Goal: Task Accomplishment & Management: Manage account settings

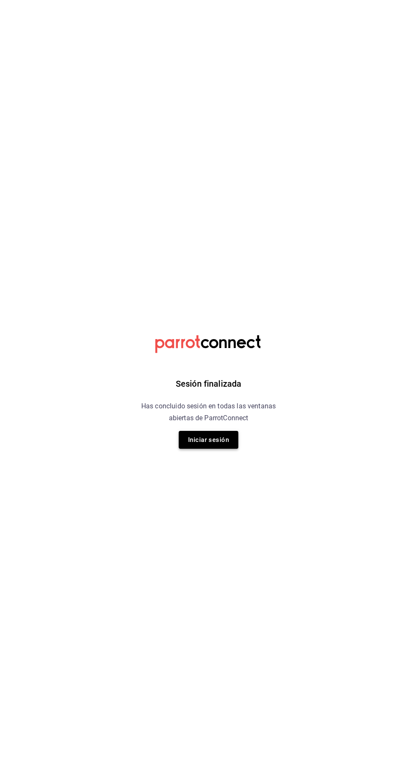
click at [209, 442] on button "Iniciar sesión" at bounding box center [209, 440] width 60 height 18
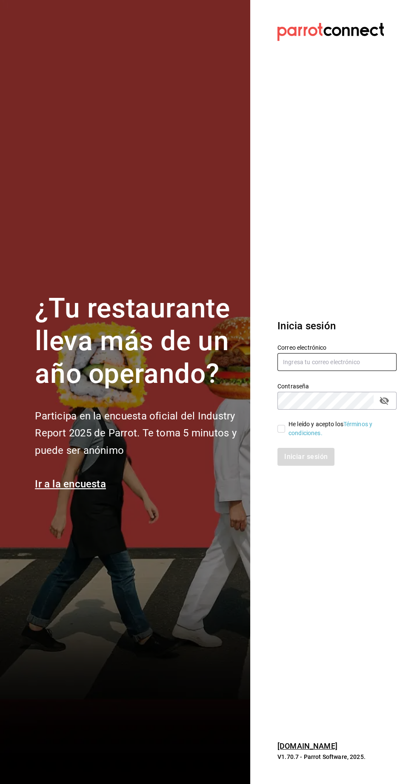
click at [298, 371] on input "text" at bounding box center [336, 362] width 119 height 18
type input "johna2029@hotmail.com"
click at [281, 433] on input "He leído y acepto los Términos y condiciones." at bounding box center [281, 429] width 8 height 8
checkbox input "true"
click at [297, 466] on button "Iniciar sesión" at bounding box center [306, 457] width 58 height 18
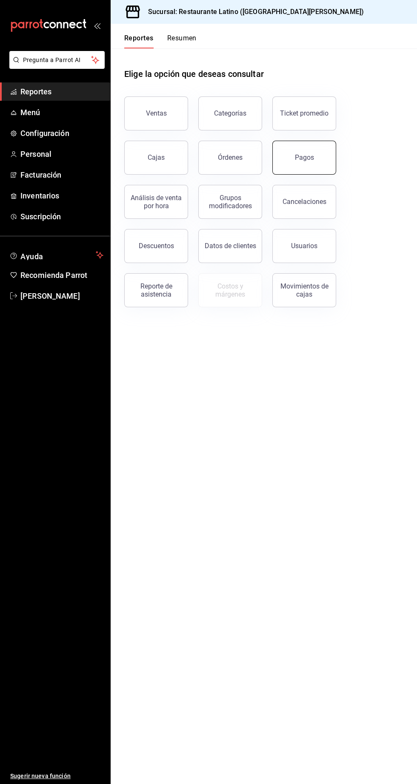
click at [314, 168] on button "Pagos" at bounding box center [304, 158] width 64 height 34
